Goal: Task Accomplishment & Management: Manage account settings

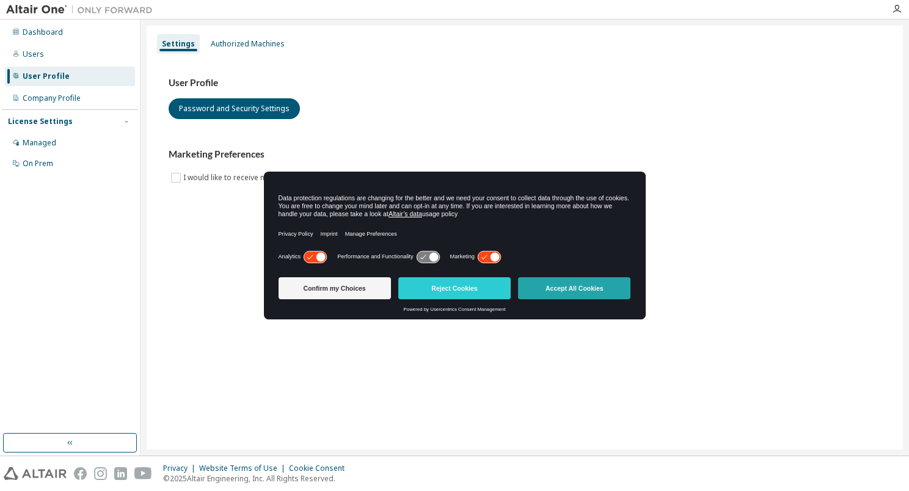
click at [585, 297] on button "Accept All Cookies" at bounding box center [574, 288] width 112 height 22
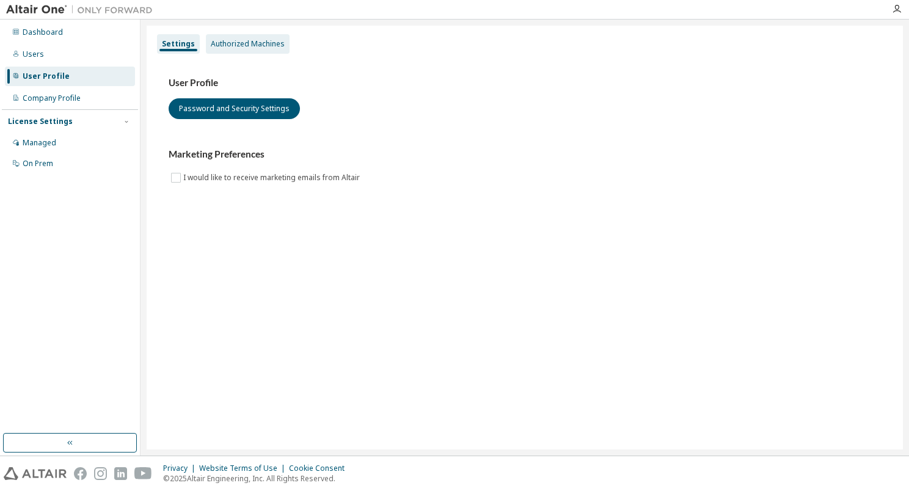
click at [260, 48] on div "Authorized Machines" at bounding box center [248, 44] width 74 height 10
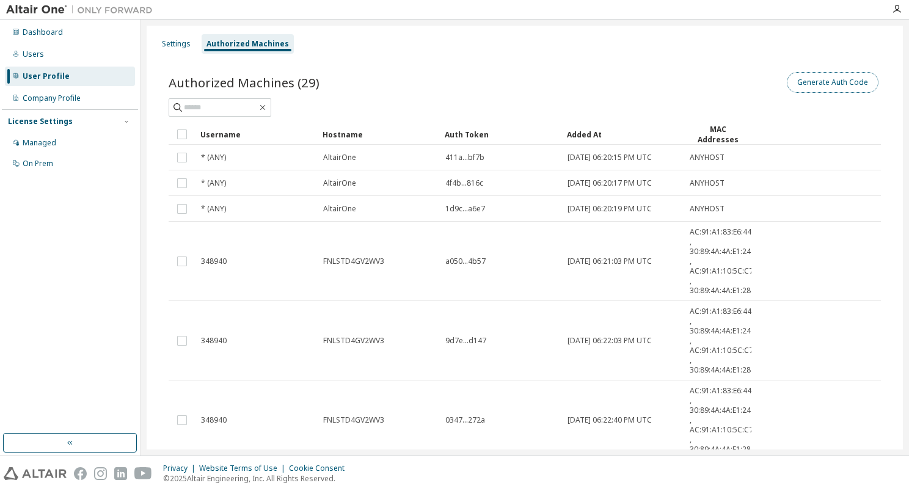
click at [824, 80] on button "Generate Auth Code" at bounding box center [833, 82] width 92 height 21
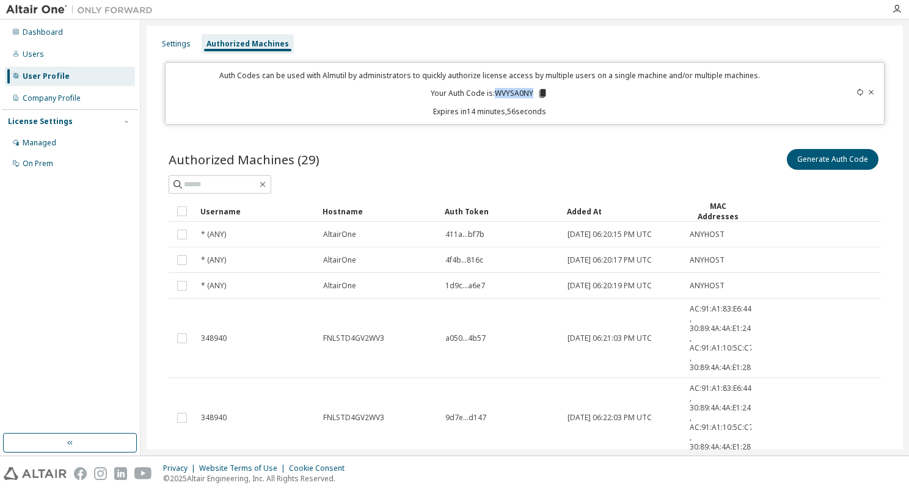
drag, startPoint x: 494, startPoint y: 92, endPoint x: 529, endPoint y: 94, distance: 34.9
click at [529, 94] on p "Your Auth Code is: WVYSA0NY" at bounding box center [489, 93] width 117 height 11
drag, startPoint x: 529, startPoint y: 94, endPoint x: 548, endPoint y: 138, distance: 47.7
click at [540, 91] on icon at bounding box center [543, 93] width 7 height 9
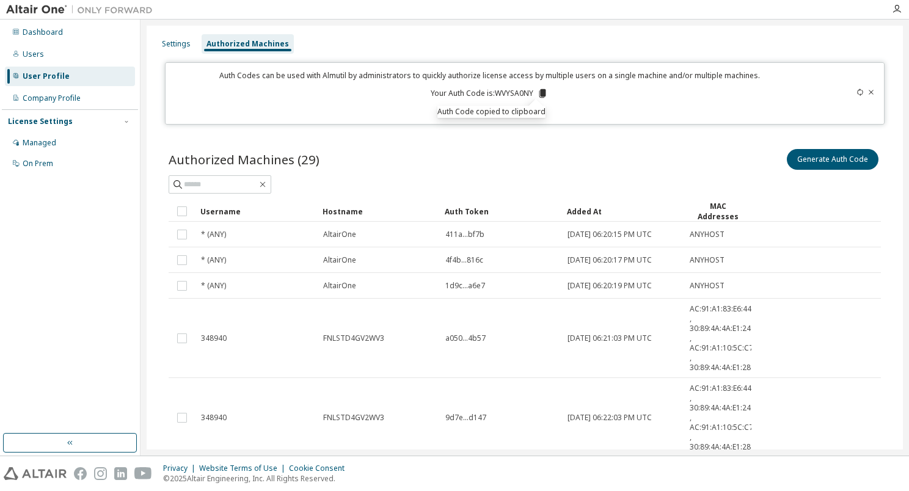
click at [543, 148] on div "Generate Auth Code" at bounding box center [703, 160] width 356 height 26
click at [868, 90] on icon at bounding box center [871, 92] width 7 height 7
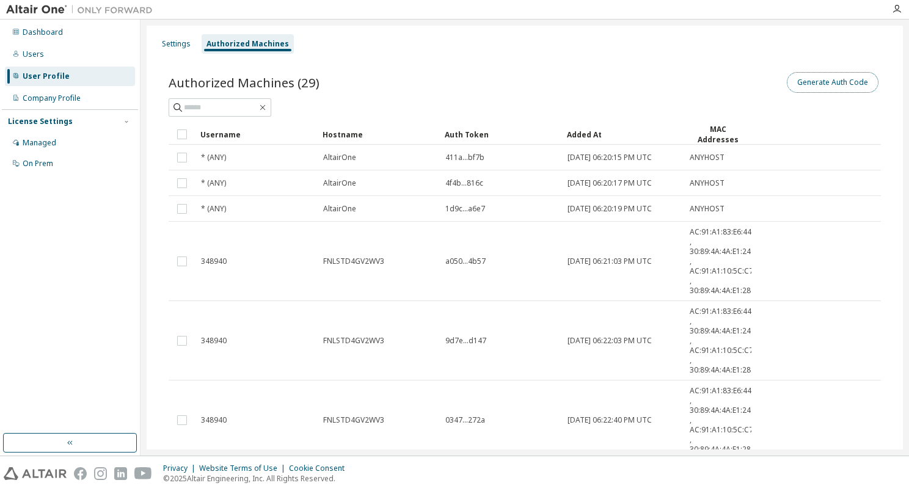
click at [829, 83] on button "Generate Auth Code" at bounding box center [833, 82] width 92 height 21
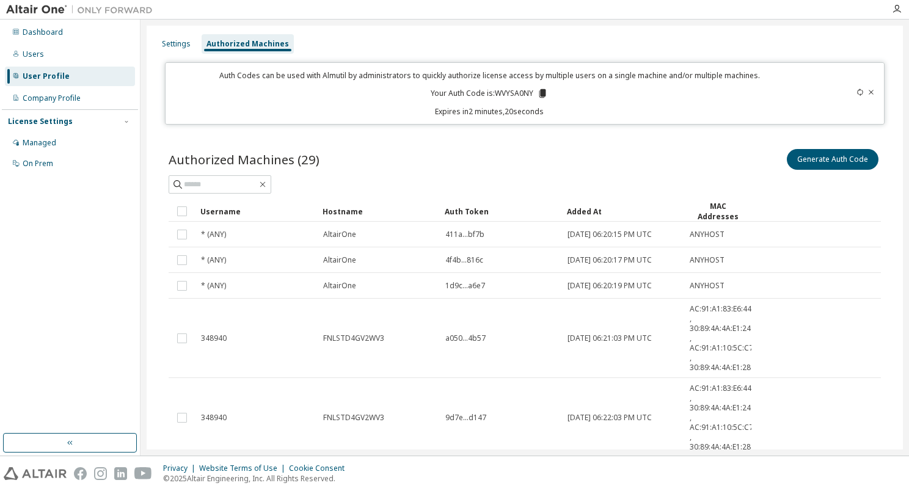
click at [562, 152] on div "Generate Auth Code" at bounding box center [703, 160] width 356 height 26
click at [857, 90] on icon at bounding box center [860, 92] width 7 height 7
click at [868, 91] on icon at bounding box center [871, 92] width 7 height 7
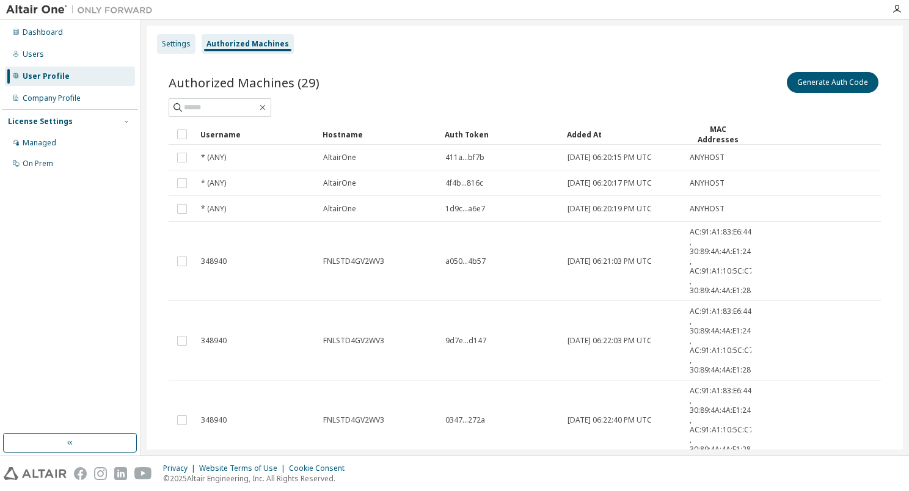
click at [158, 46] on div "Settings" at bounding box center [176, 44] width 39 height 20
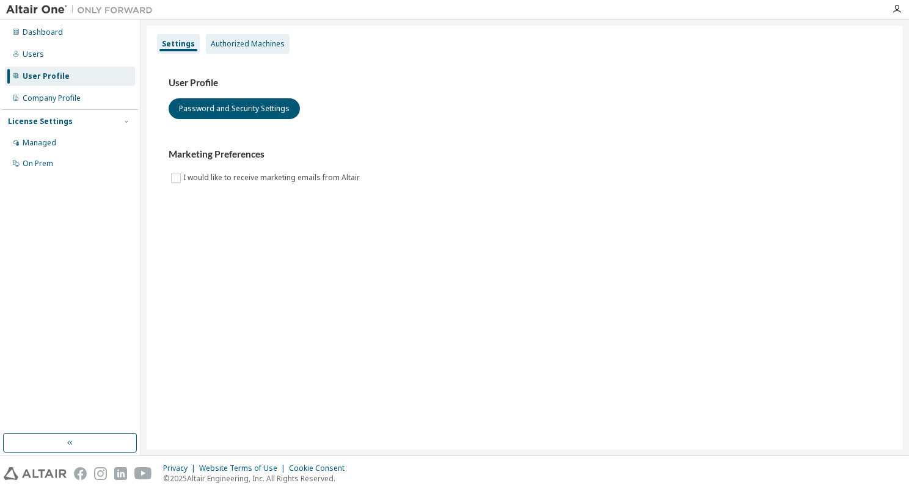
click at [234, 41] on div "Authorized Machines" at bounding box center [248, 44] width 74 height 10
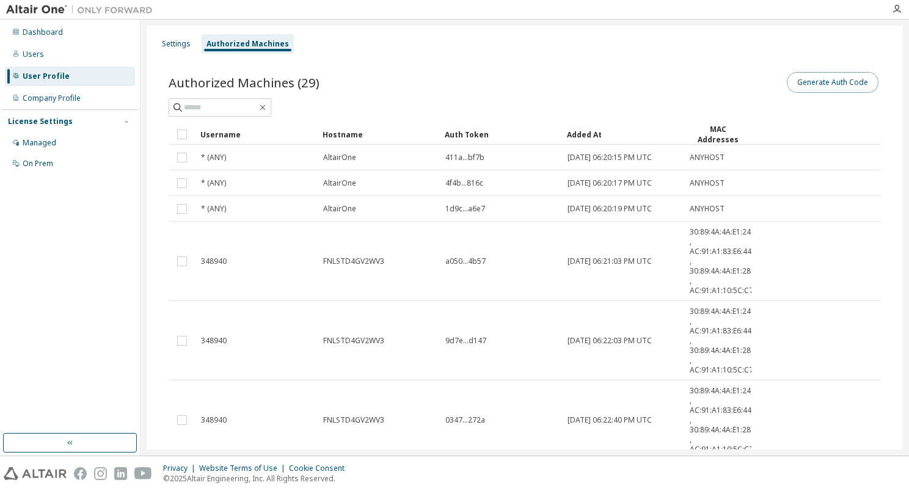
click at [834, 84] on button "Generate Auth Code" at bounding box center [833, 82] width 92 height 21
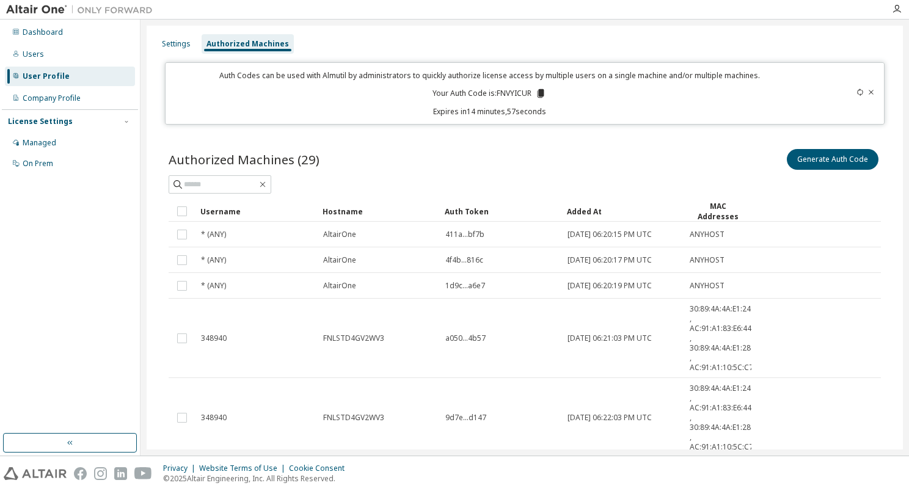
click at [536, 91] on icon at bounding box center [540, 93] width 11 height 11
